Goal: Find specific page/section: Find specific page/section

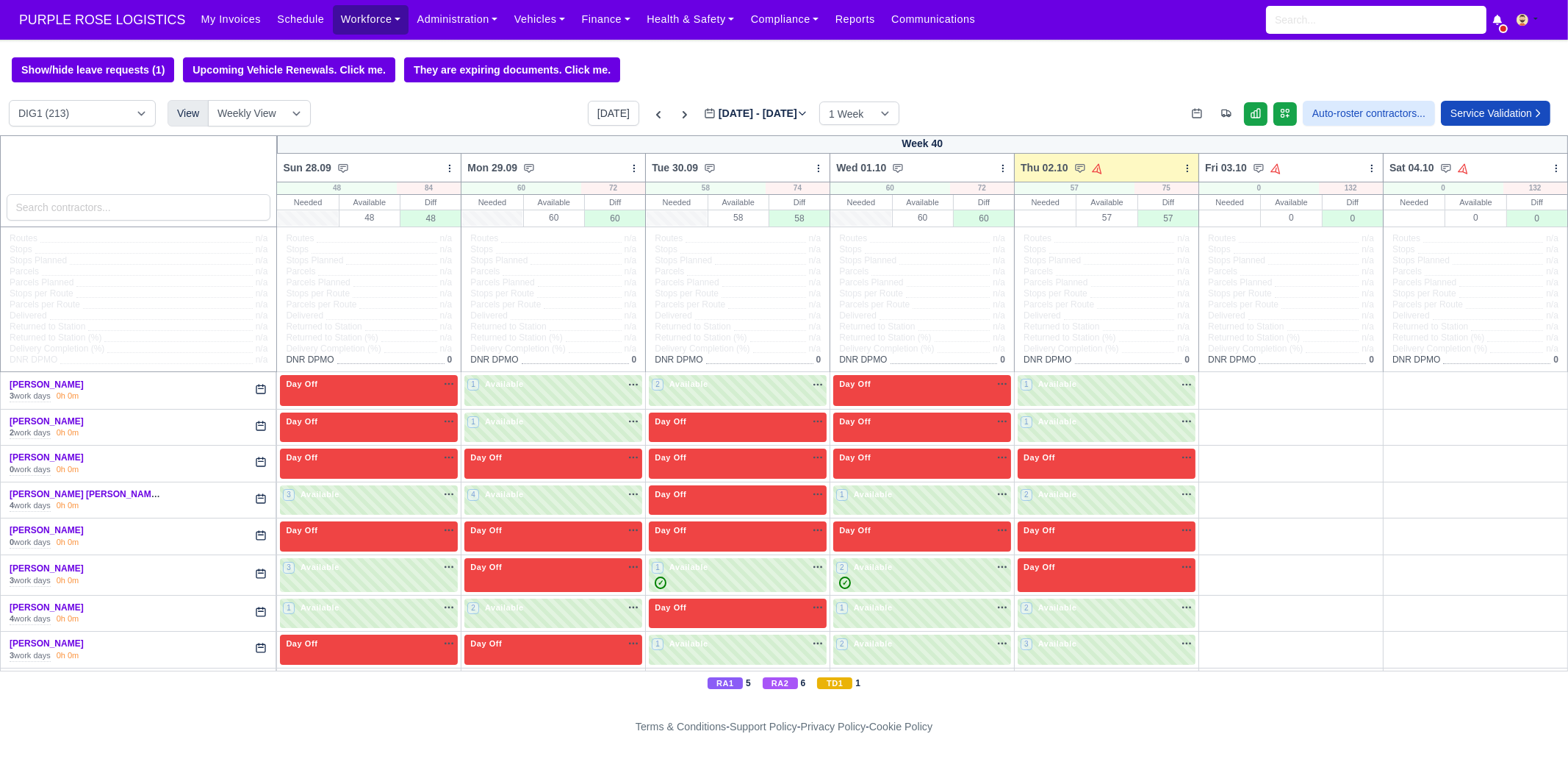
click at [333, 21] on link "Workforce" at bounding box center [372, 19] width 76 height 28
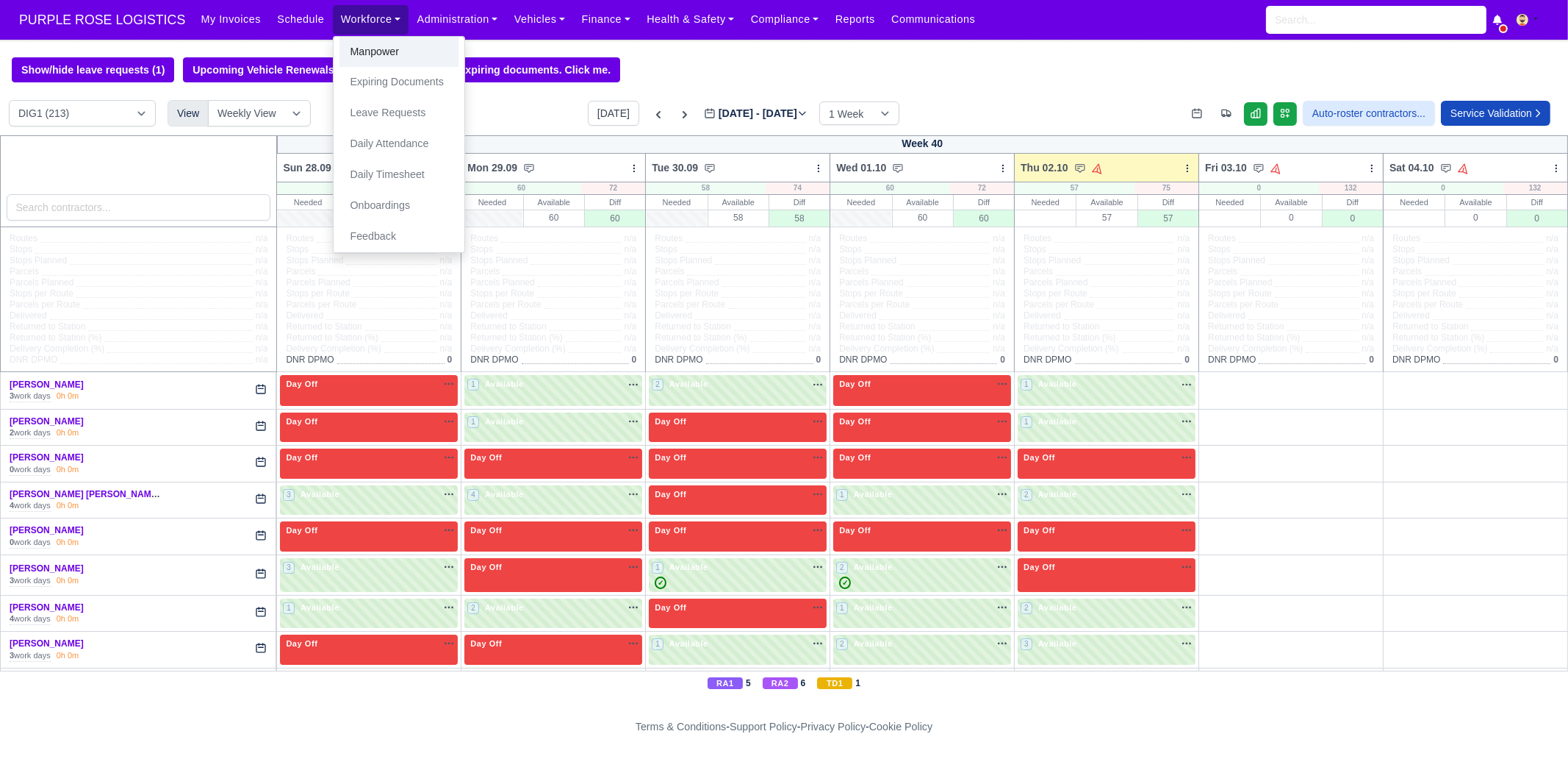
click at [340, 48] on link "Manpower" at bounding box center [399, 52] width 119 height 31
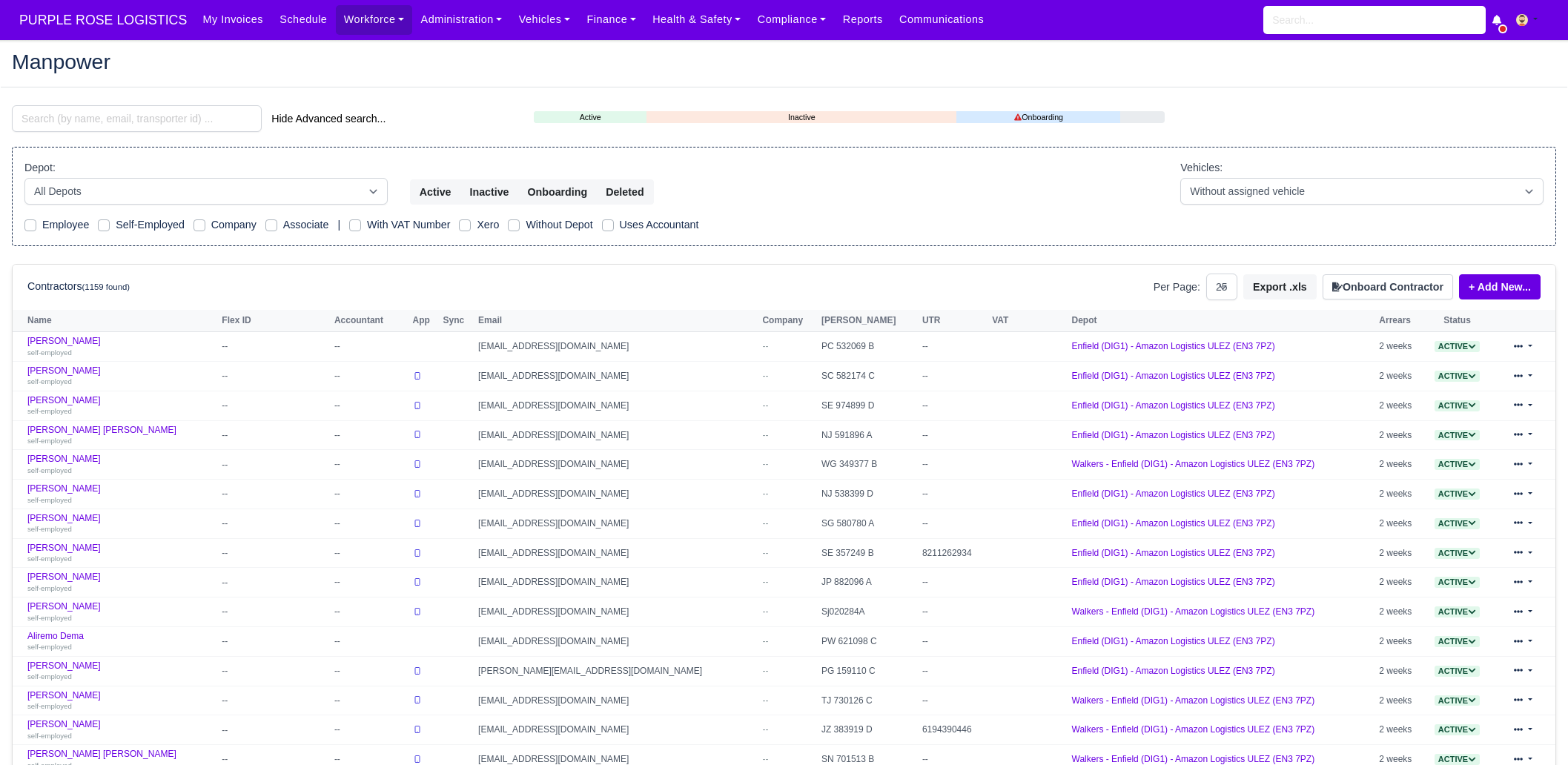
select select "25"
click at [97, 114] on input "search" at bounding box center [137, 118] width 250 height 27
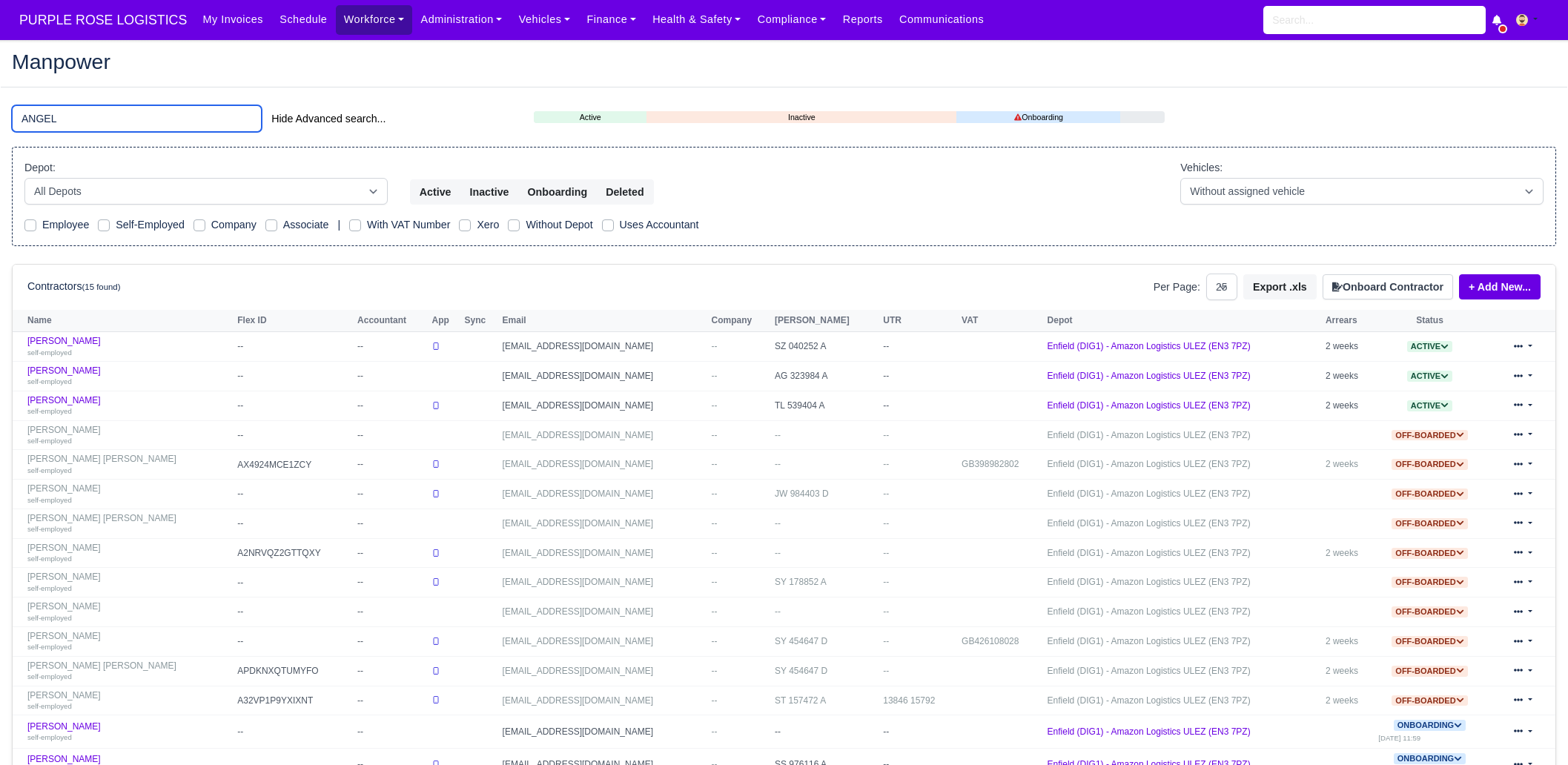
type input "ANGEL"
